Goal: Transaction & Acquisition: Purchase product/service

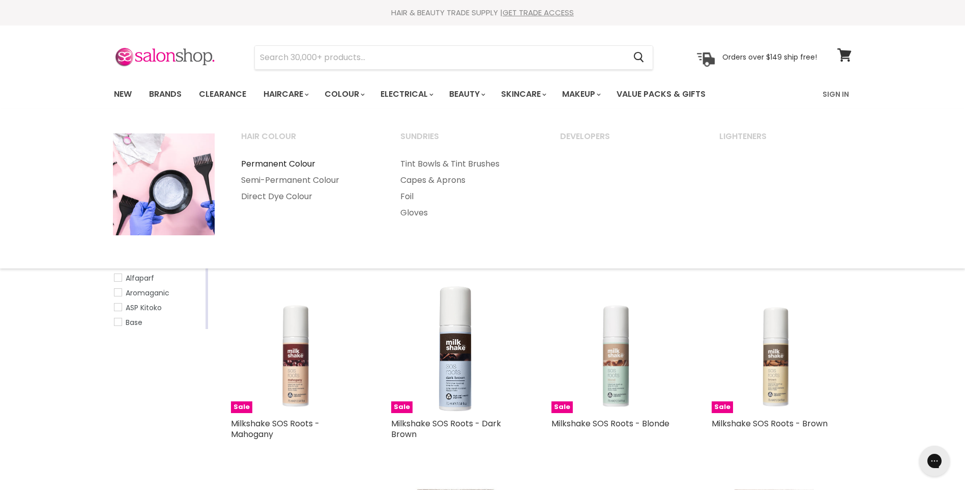
click at [306, 160] on link "Permanent Colour" at bounding box center [307, 164] width 158 height 16
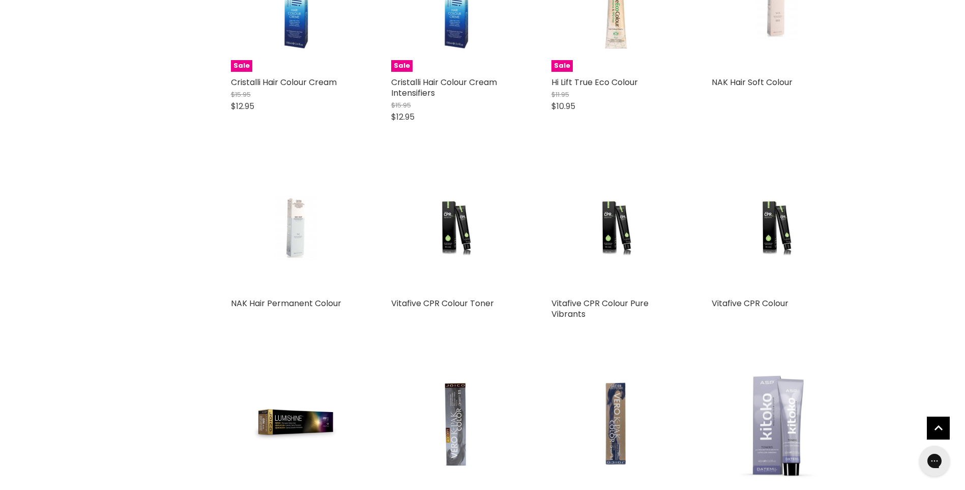
scroll to position [2019, 0]
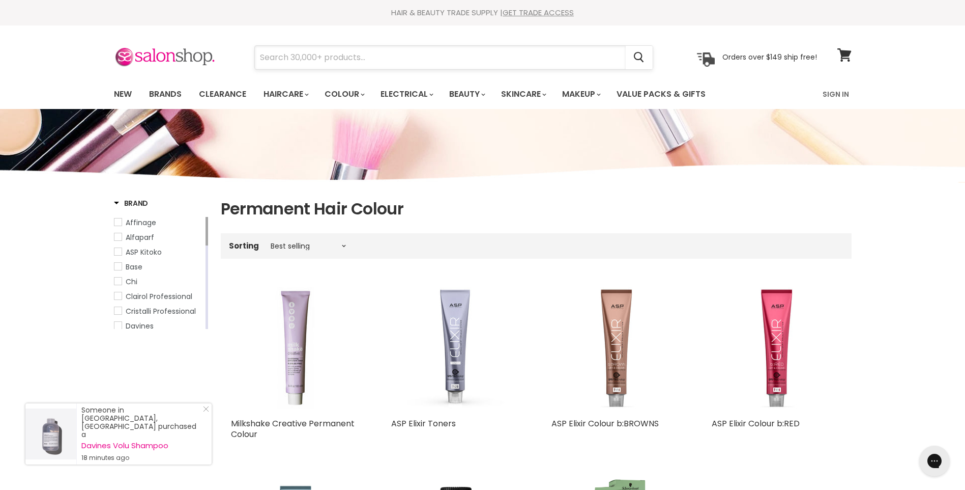
click at [613, 59] on input "Search" at bounding box center [440, 57] width 371 height 23
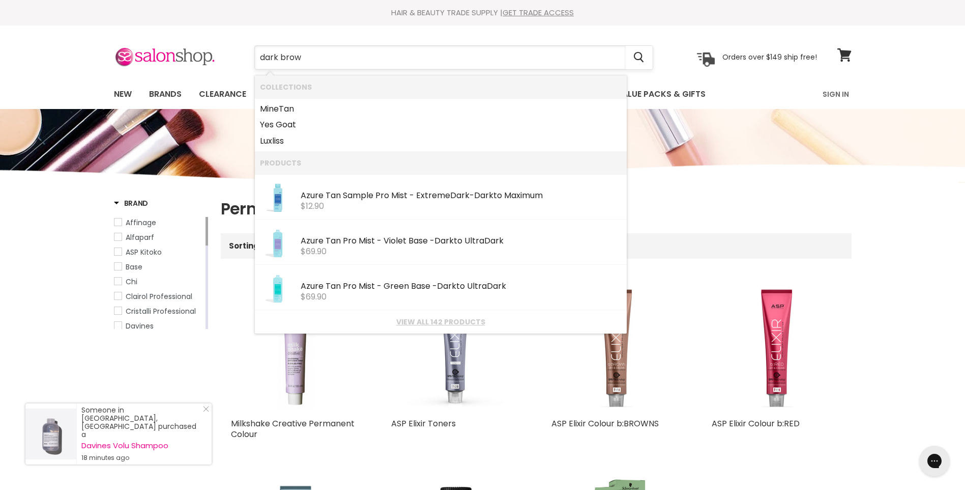
type input "dark brown"
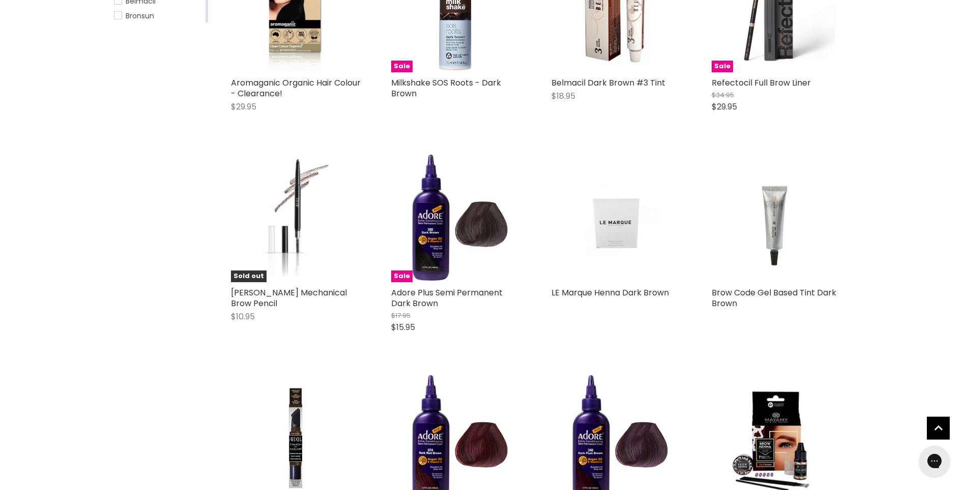
scroll to position [577, 0]
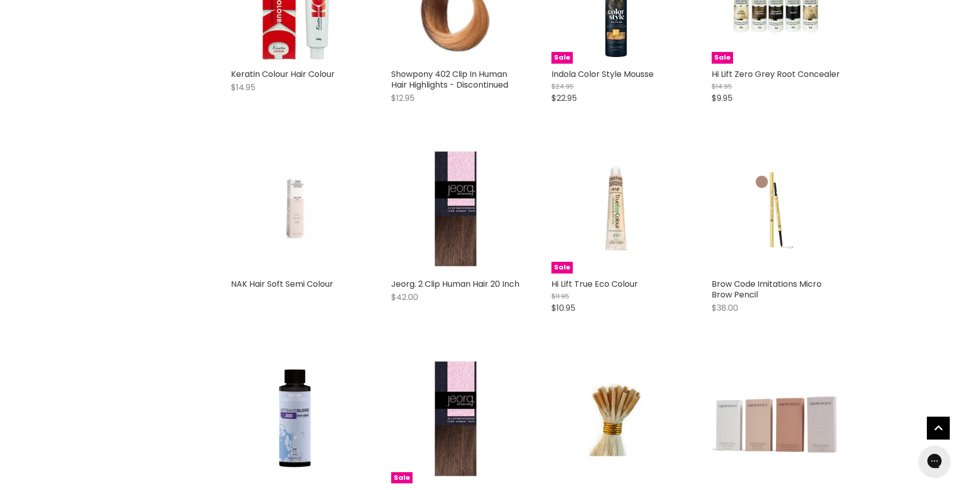
scroll to position [2307, 0]
